Goal: Download file/media

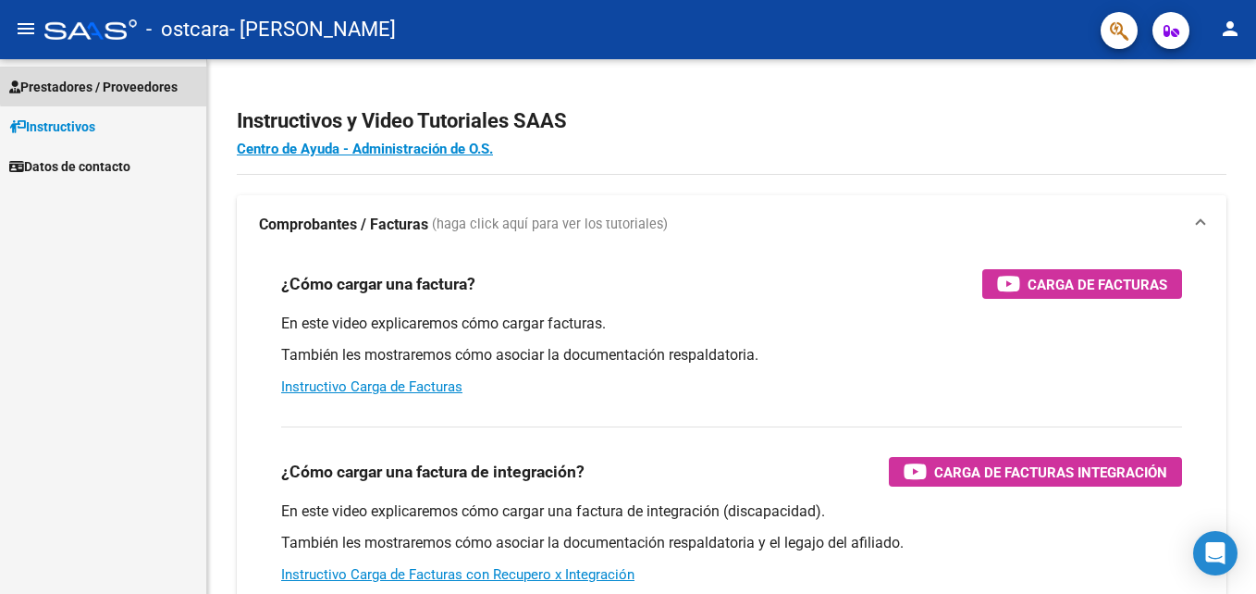
click at [108, 84] on span "Prestadores / Proveedores" at bounding box center [93, 87] width 168 height 20
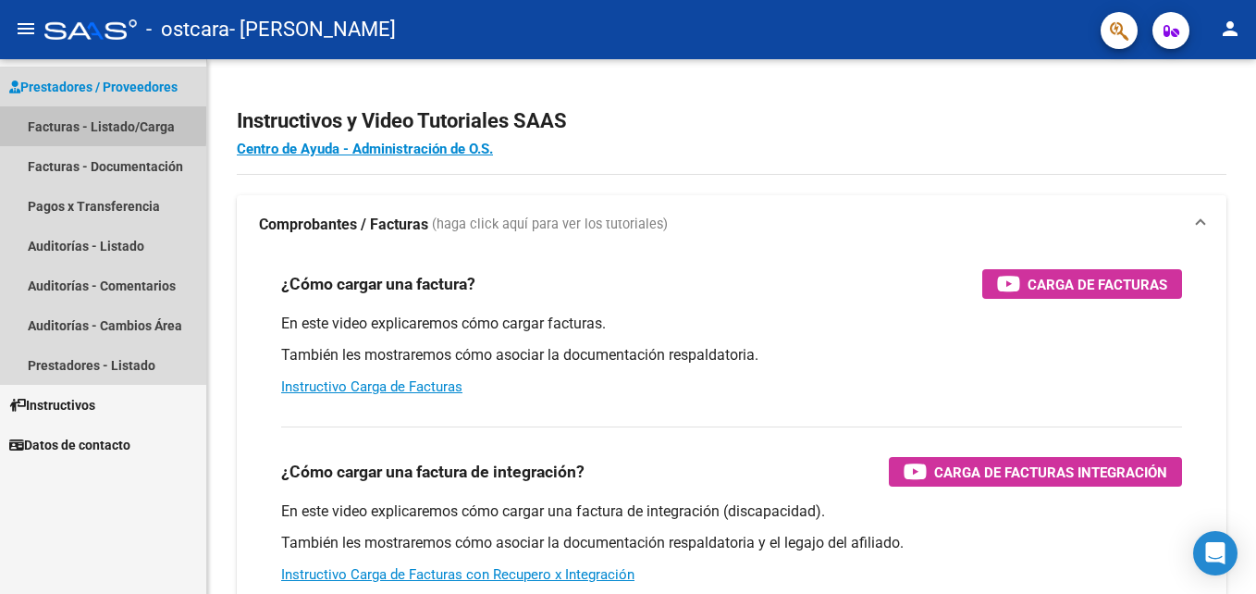
click at [63, 122] on link "Facturas - Listado/Carga" at bounding box center [103, 126] width 206 height 40
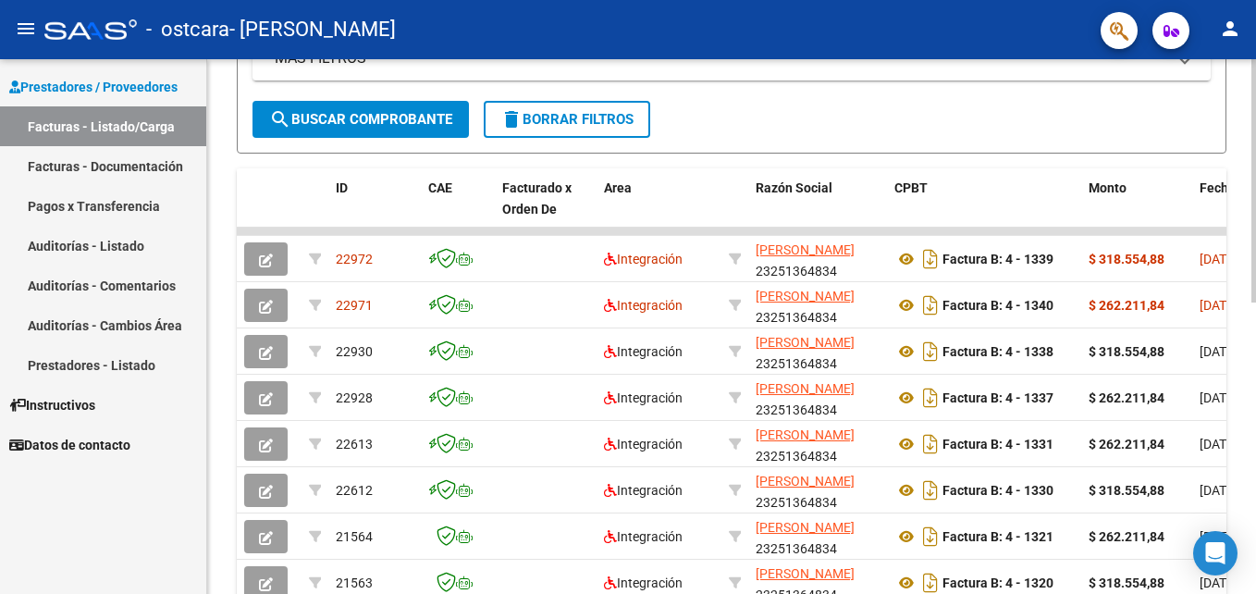
scroll to position [638, 0]
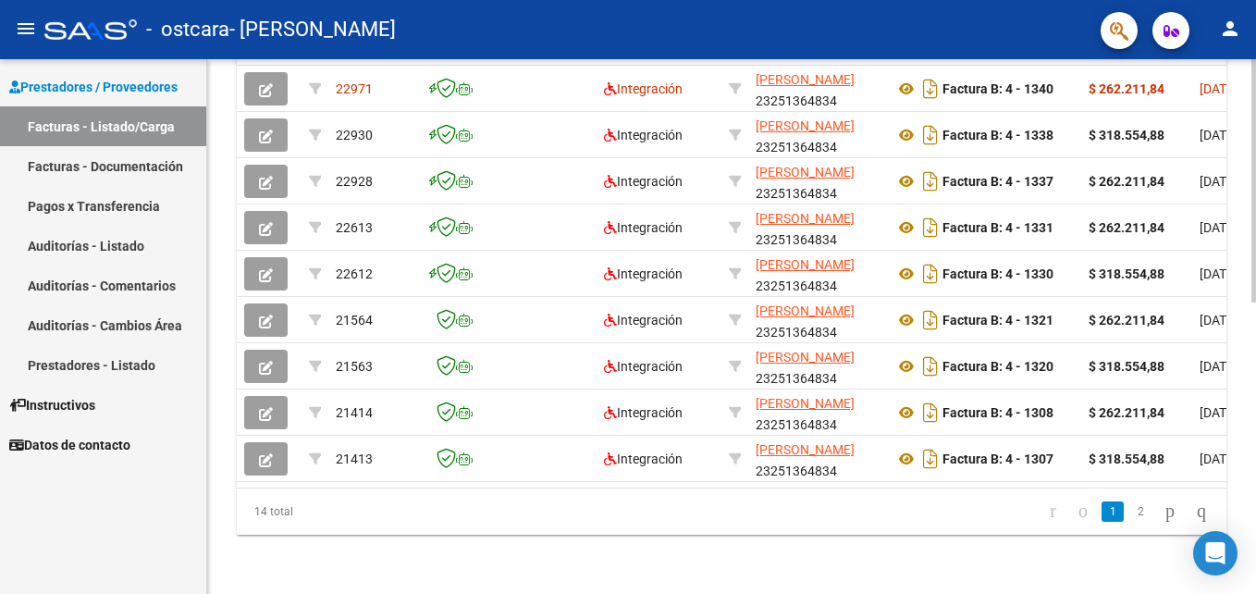
click at [1252, 577] on div at bounding box center [1254, 326] width 5 height 535
click at [1248, 77] on div "Video tutorial PRESTADORES -> Listado de CPBTs Emitidos por Prestadores / Prove…" at bounding box center [731, 15] width 1049 height 1158
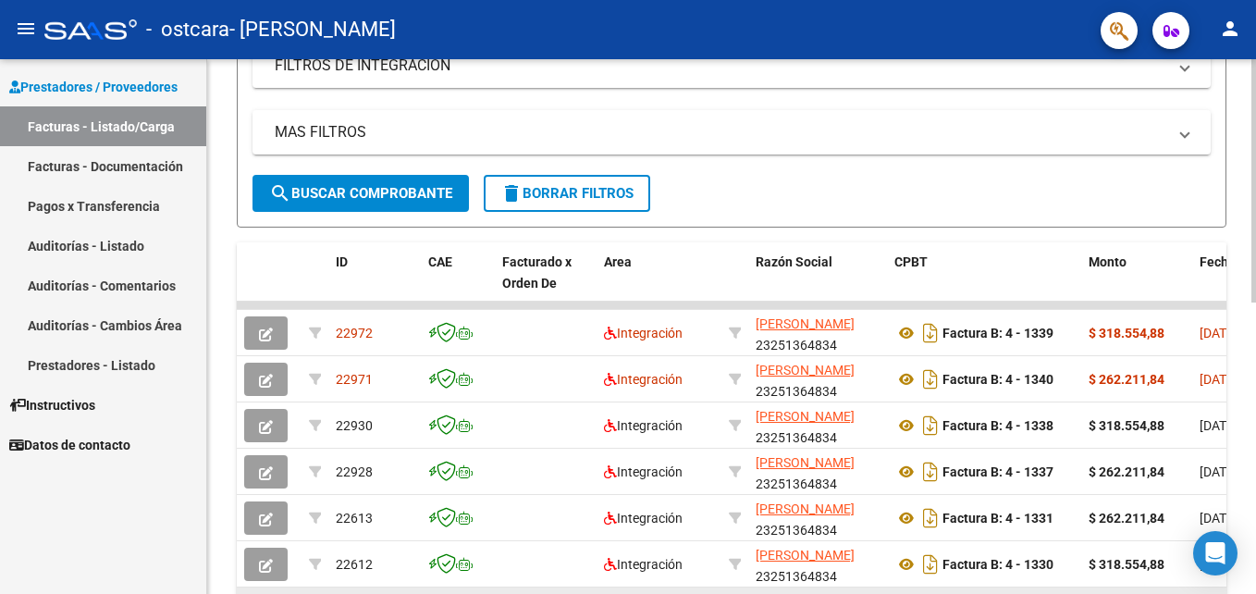
scroll to position [305, 0]
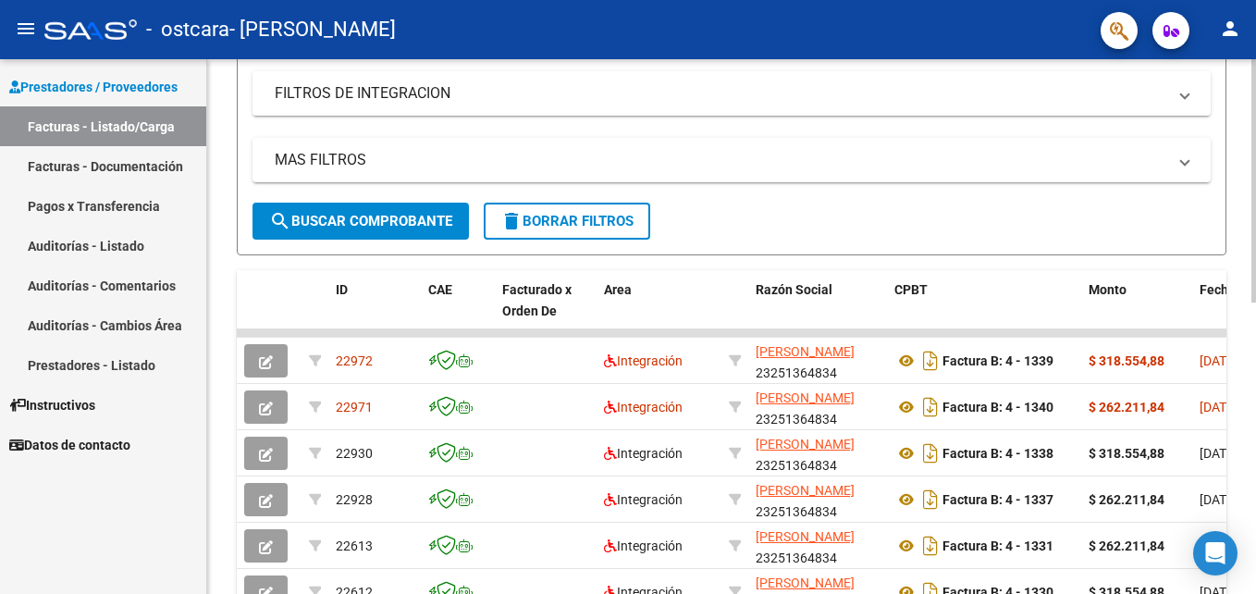
click at [1233, 583] on div "Video tutorial PRESTADORES -> Listado de CPBTs Emitidos por Prestadores / Prove…" at bounding box center [731, 333] width 1049 height 1158
click at [1239, 583] on div "Video tutorial PRESTADORES -> Listado de CPBTs Emitidos por Prestadores / Prove…" at bounding box center [731, 333] width 1049 height 1158
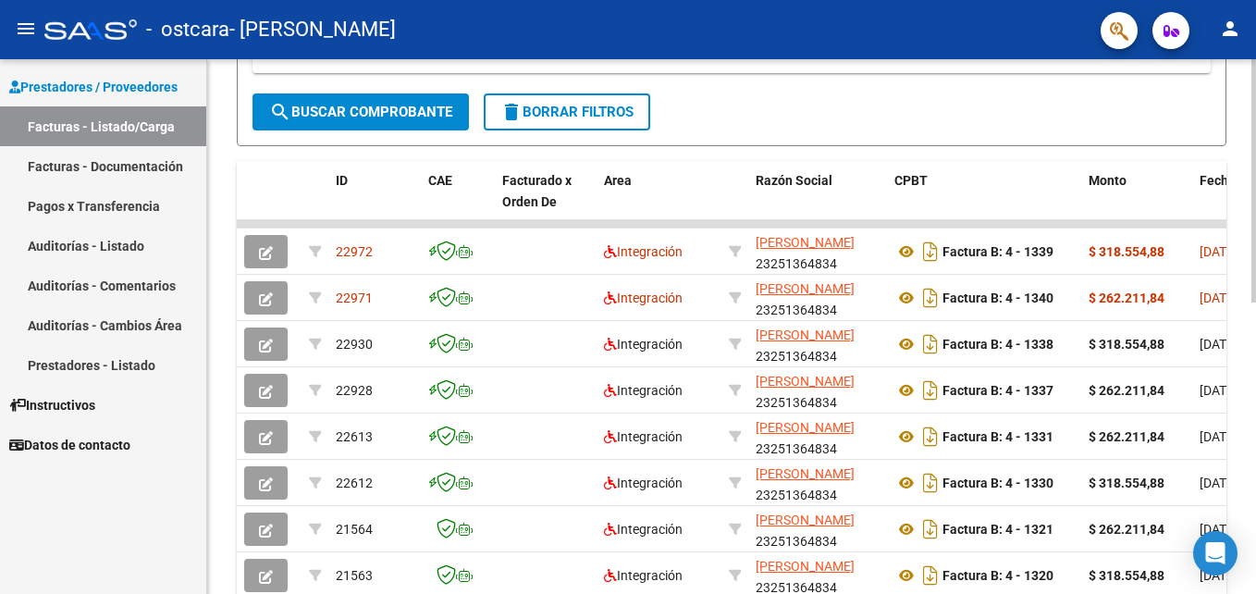
scroll to position [416, 0]
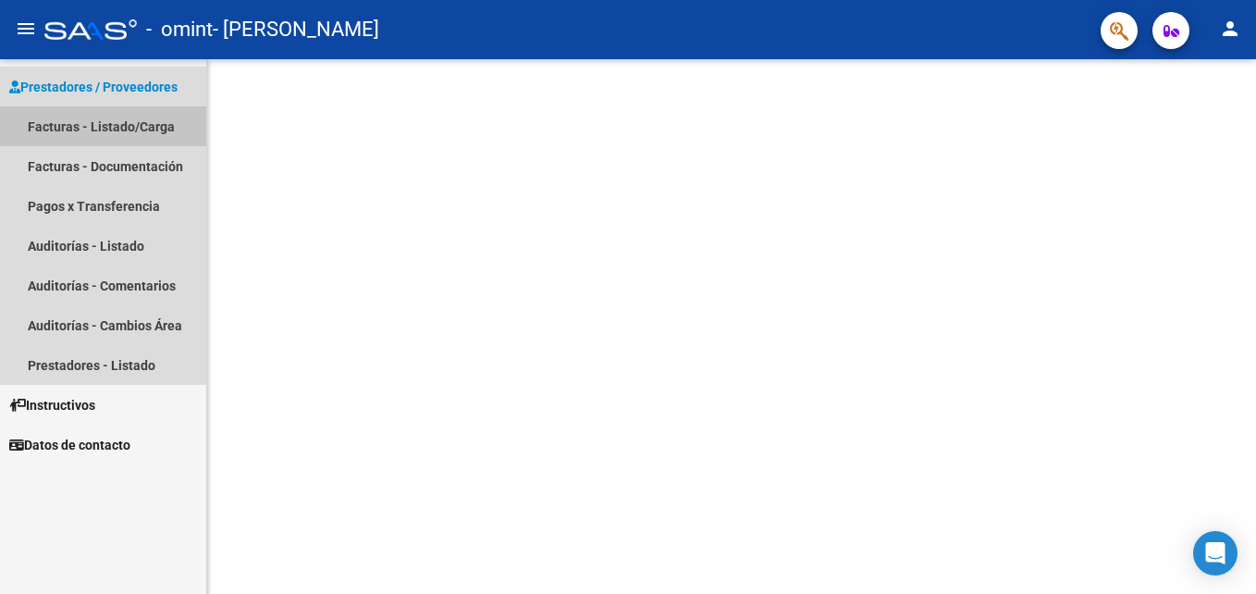
click at [43, 138] on link "Facturas - Listado/Carga" at bounding box center [103, 126] width 206 height 40
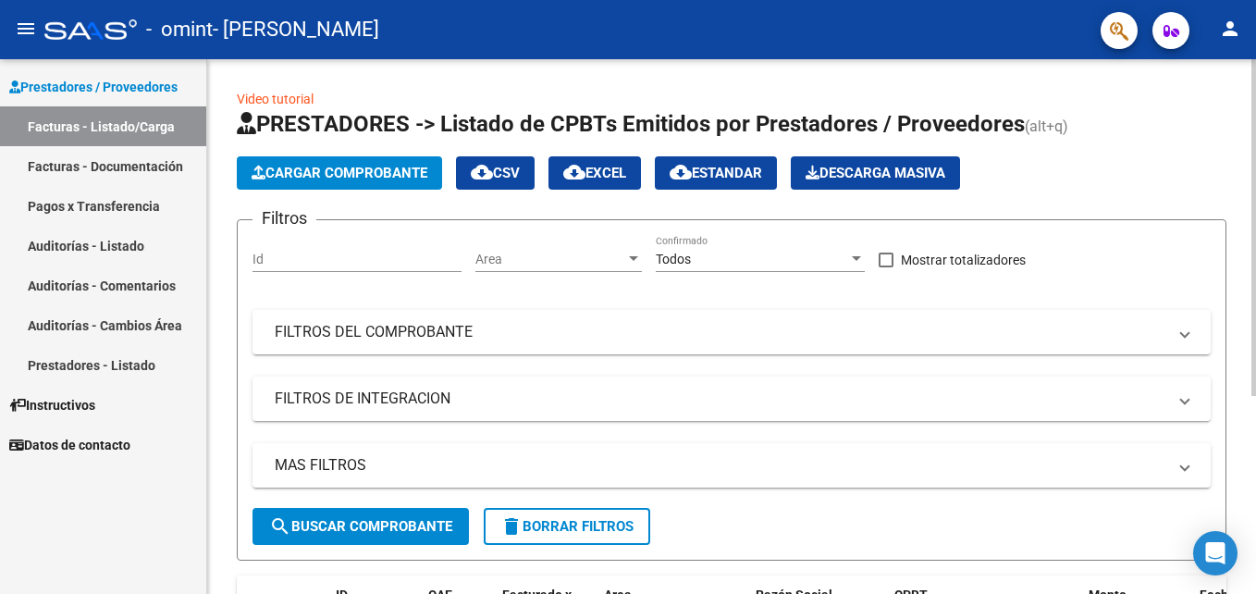
click at [1243, 535] on div "Video tutorial PRESTADORES -> Listado de CPBTs Emitidos por Prestadores / Prove…" at bounding box center [731, 476] width 1049 height 834
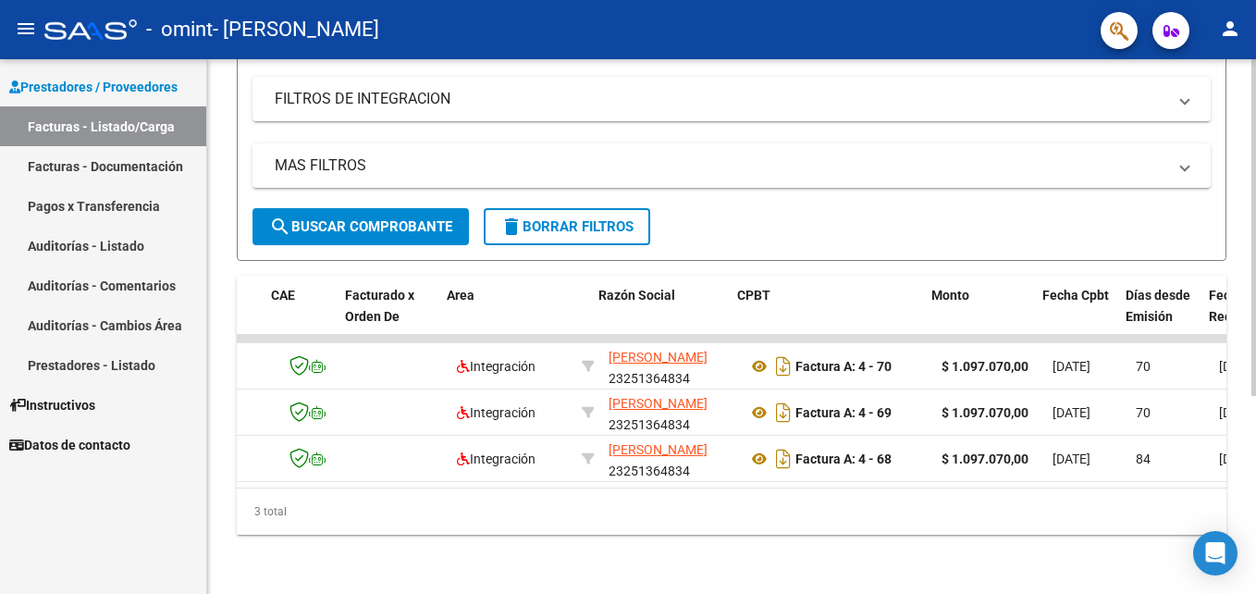
scroll to position [0, 185]
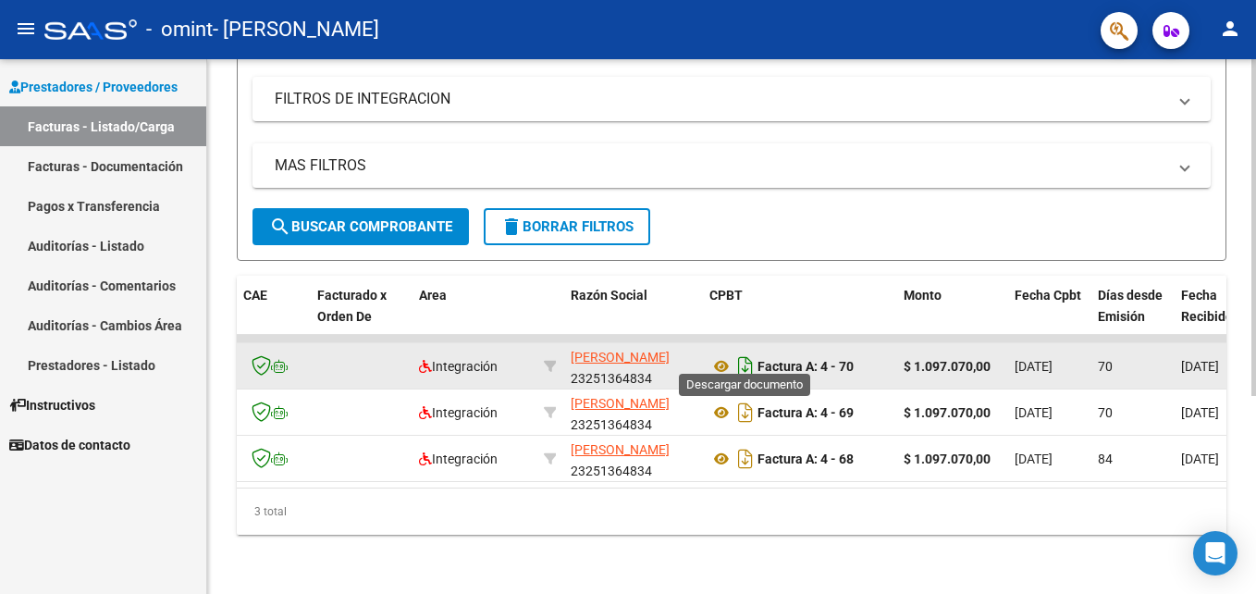
click at [744, 356] on icon "Descargar documento" at bounding box center [746, 366] width 24 height 30
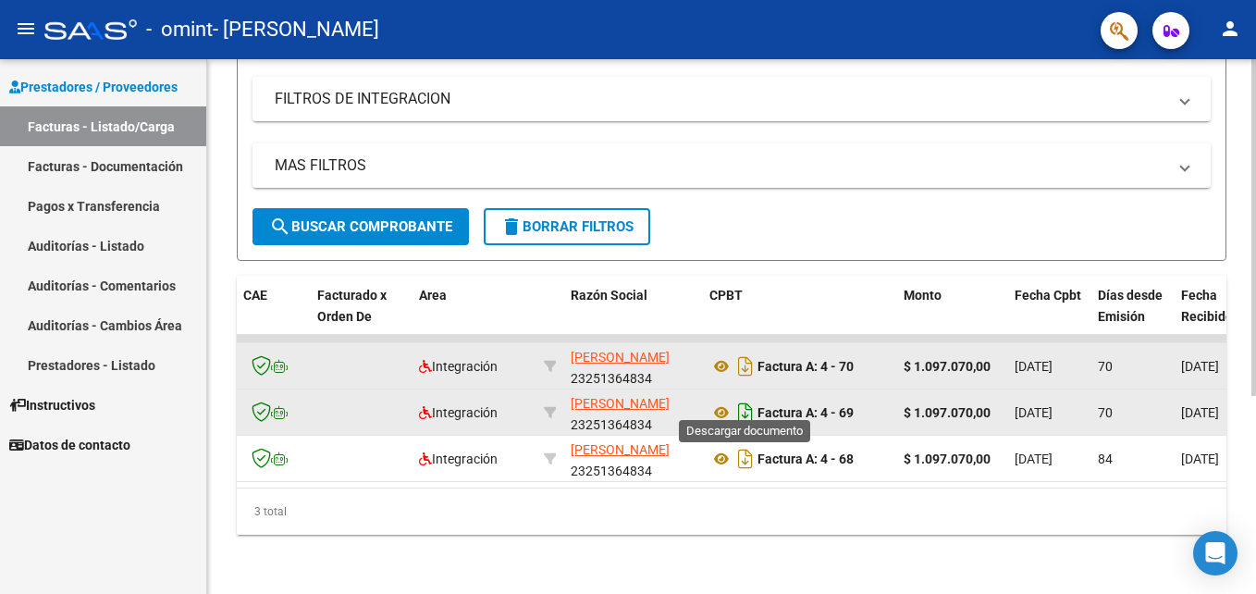
click at [746, 401] on icon "Descargar documento" at bounding box center [746, 413] width 24 height 30
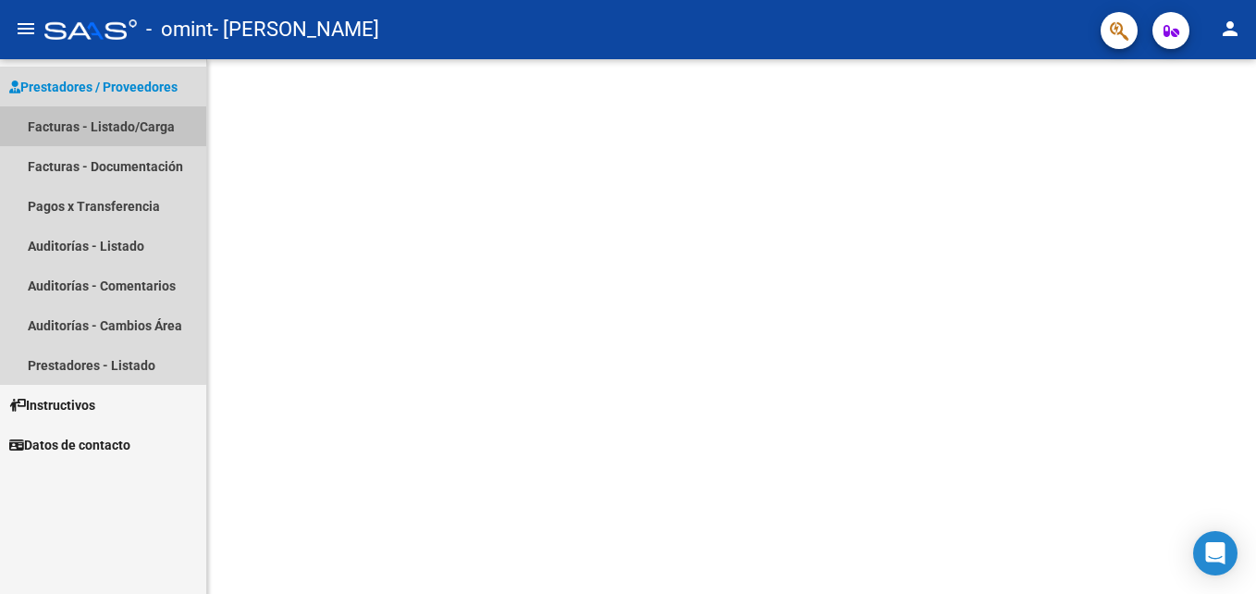
click at [86, 131] on link "Facturas - Listado/Carga" at bounding box center [103, 126] width 206 height 40
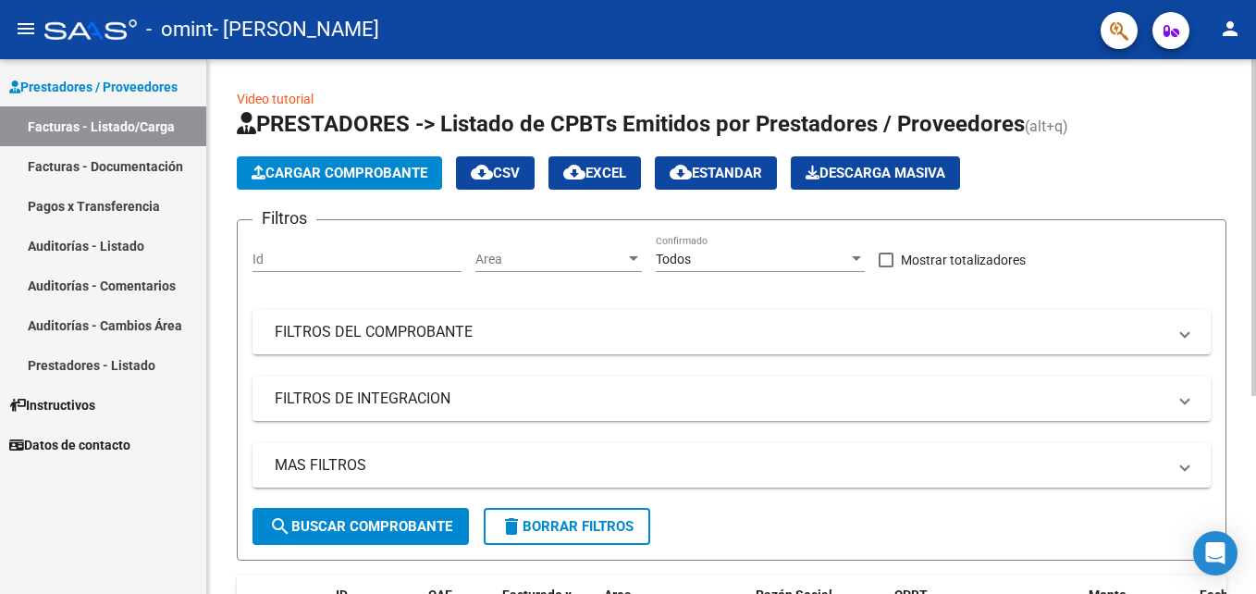
click at [1241, 479] on div "Video tutorial PRESTADORES -> Listado de CPBTs Emitidos por Prestadores / Prove…" at bounding box center [731, 476] width 1049 height 834
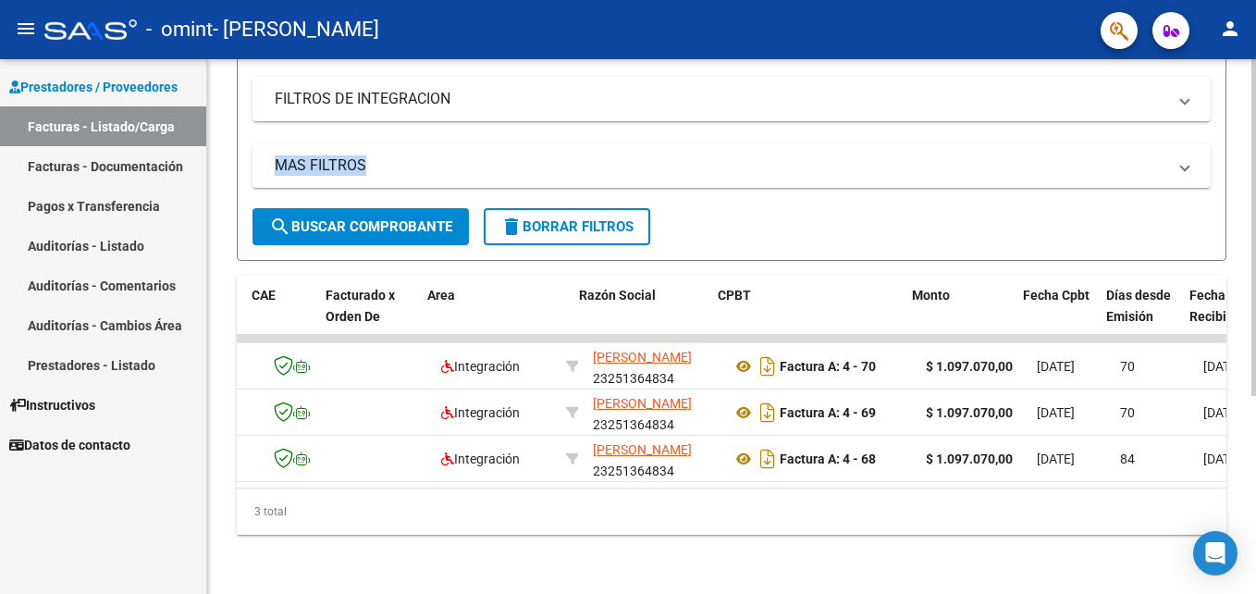
scroll to position [0, 185]
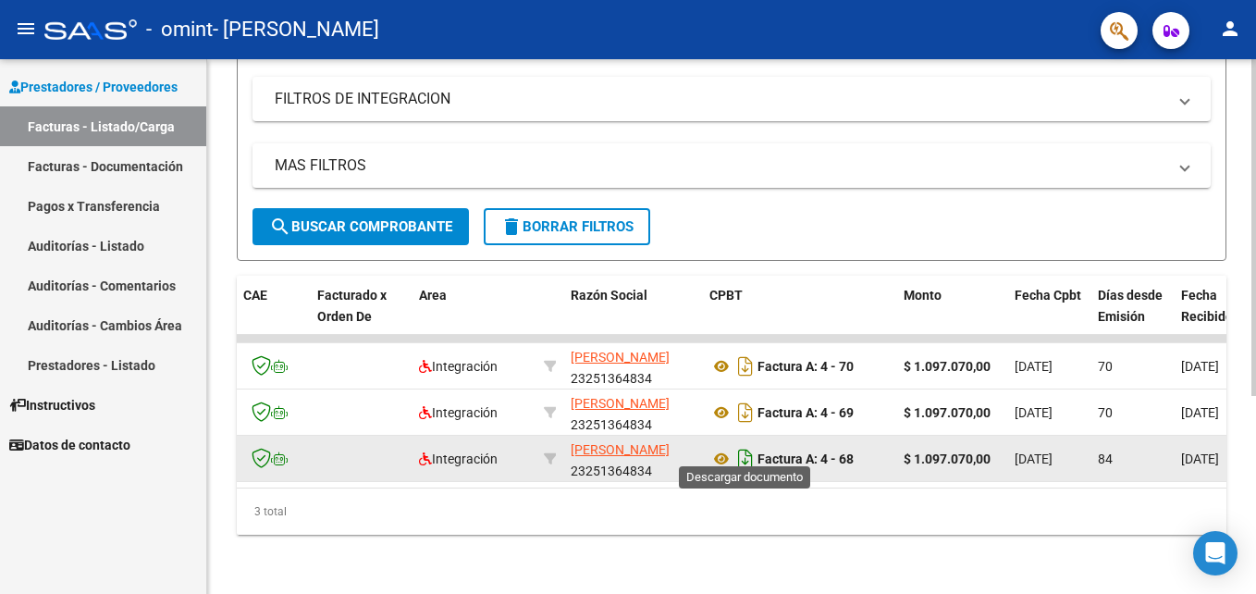
click at [747, 448] on icon "Descargar documento" at bounding box center [746, 459] width 24 height 30
